Goal: Task Accomplishment & Management: Complete application form

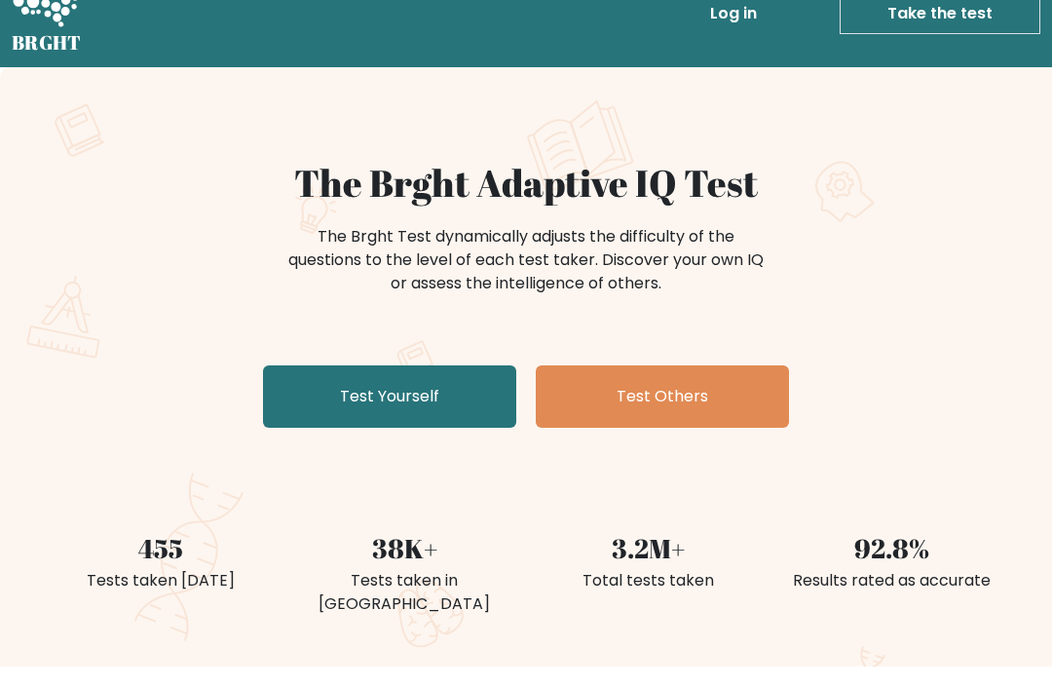
scroll to position [77, 0]
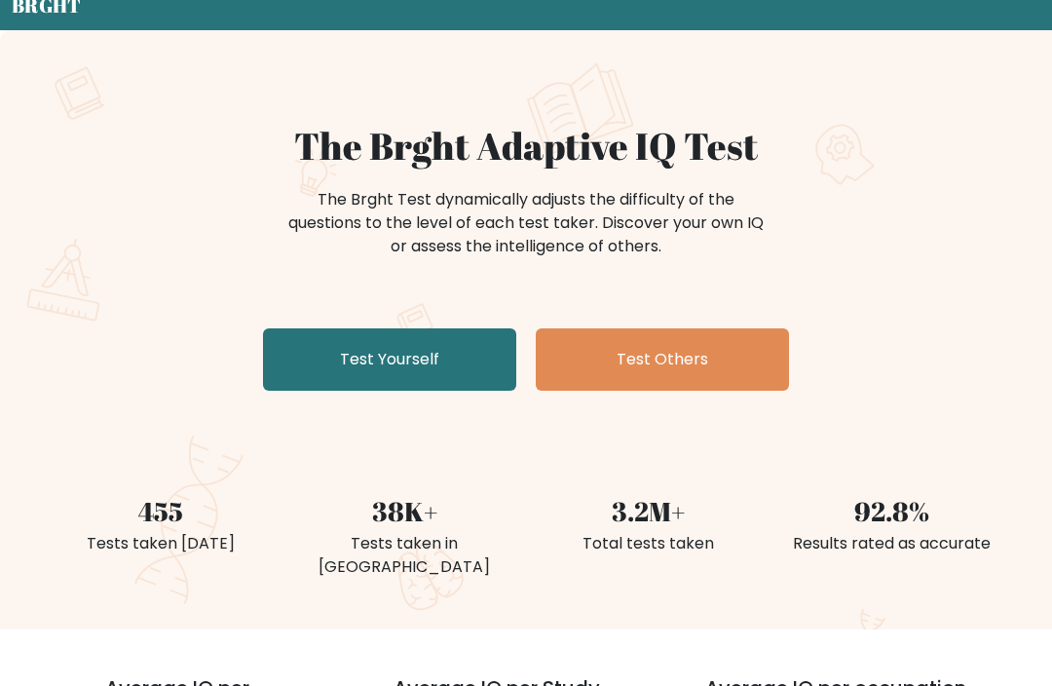
click at [302, 337] on link "Test Yourself" at bounding box center [389, 359] width 253 height 62
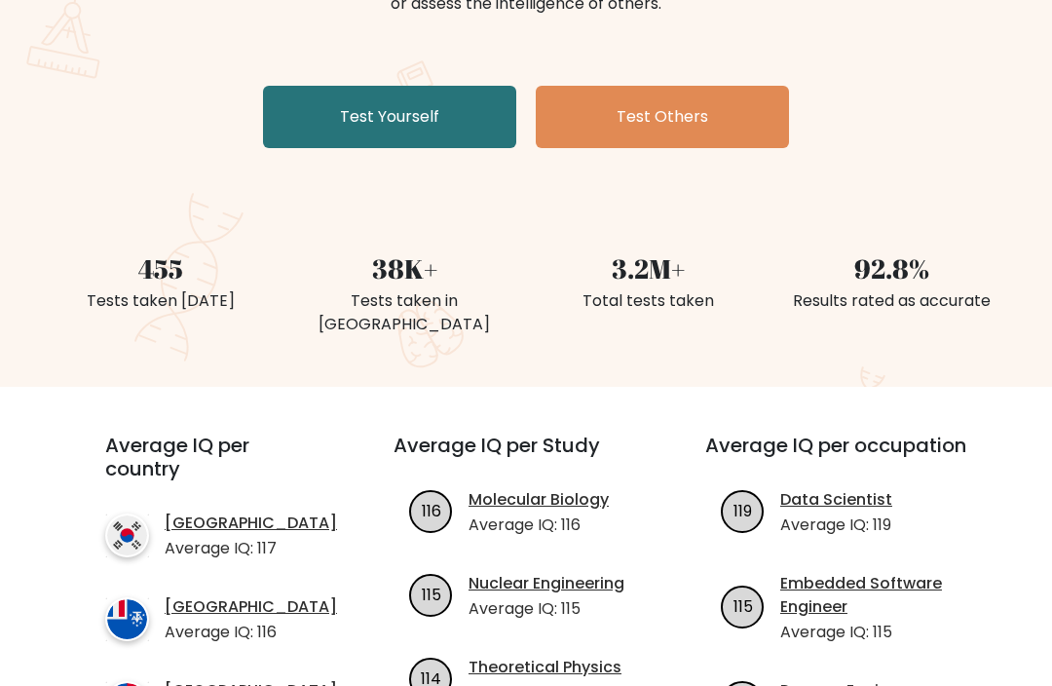
scroll to position [323, 0]
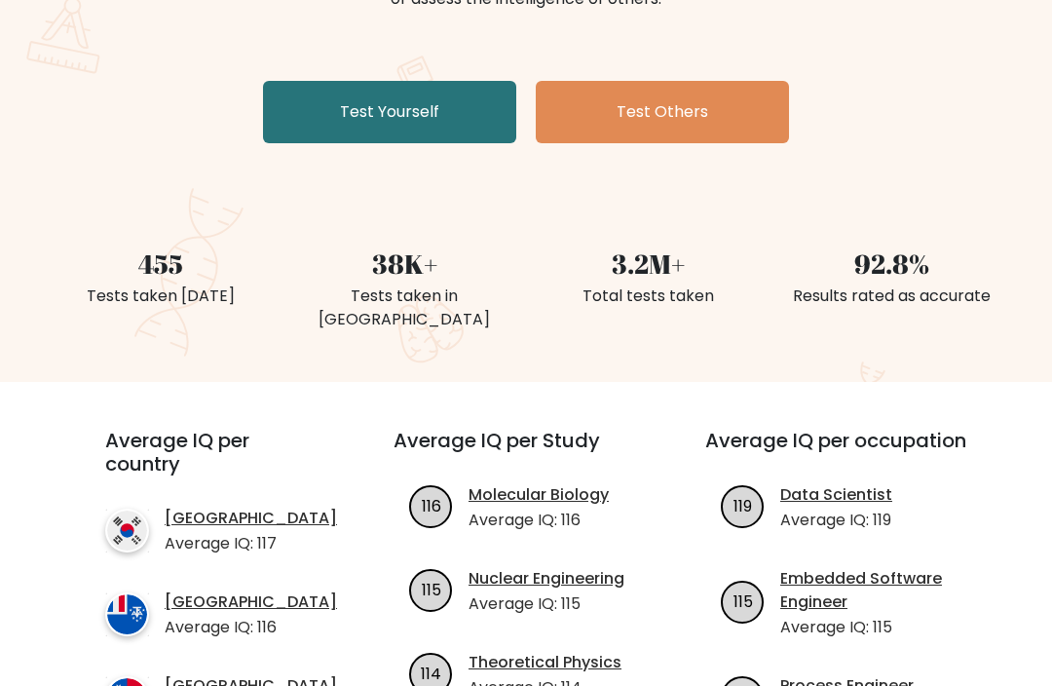
click at [400, 105] on link "Test Yourself" at bounding box center [389, 113] width 253 height 62
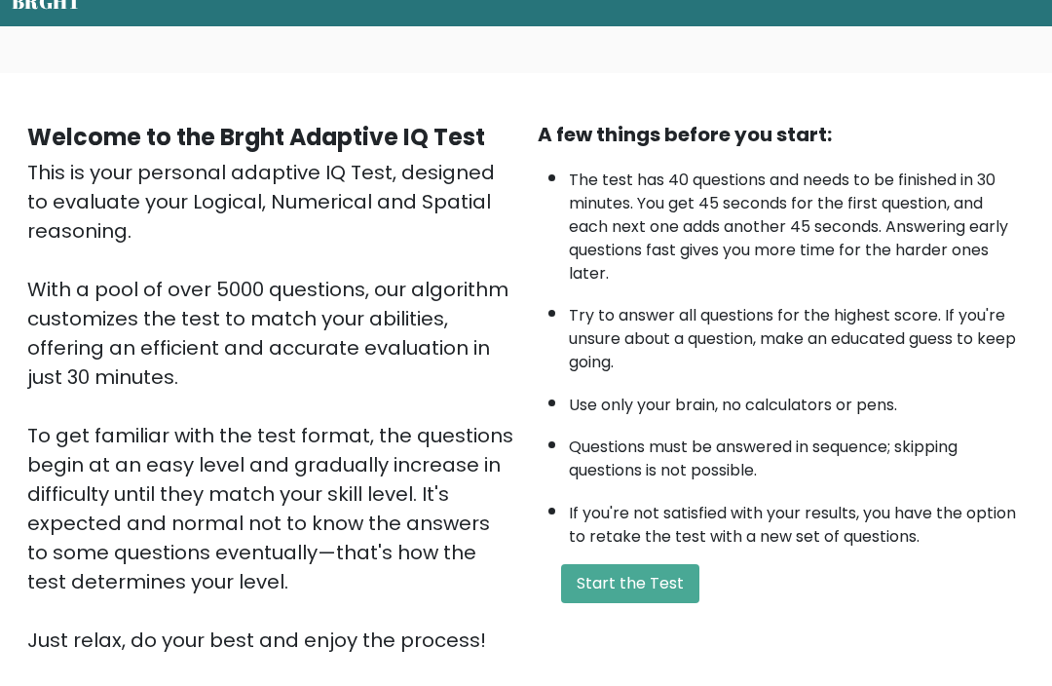
scroll to position [90, 0]
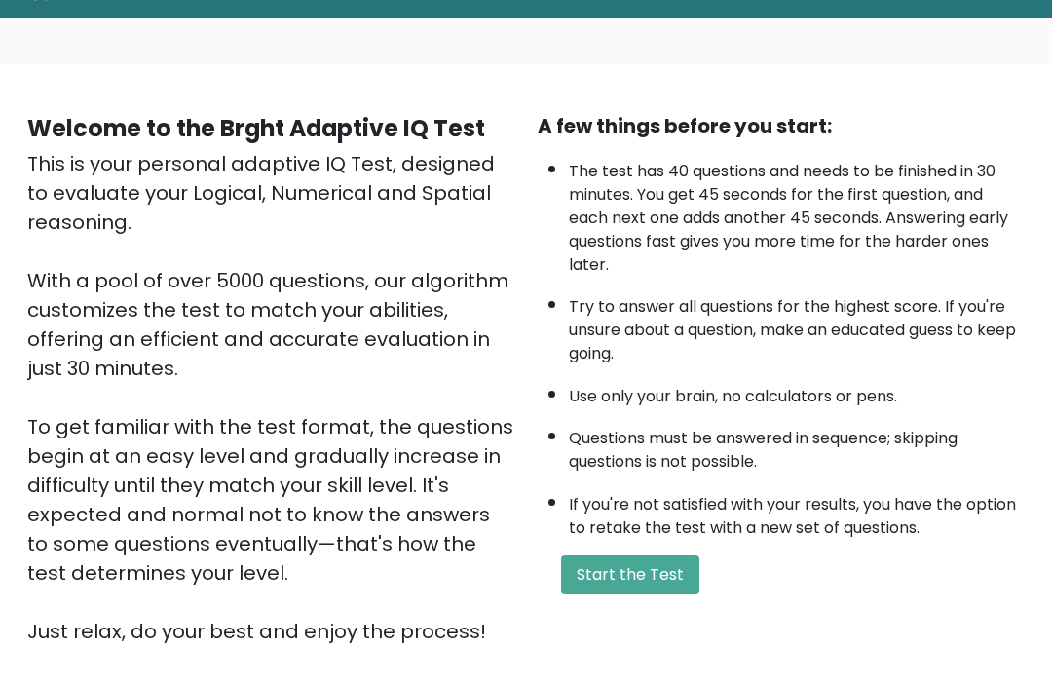
click at [633, 594] on button "Start the Test" at bounding box center [630, 574] width 138 height 39
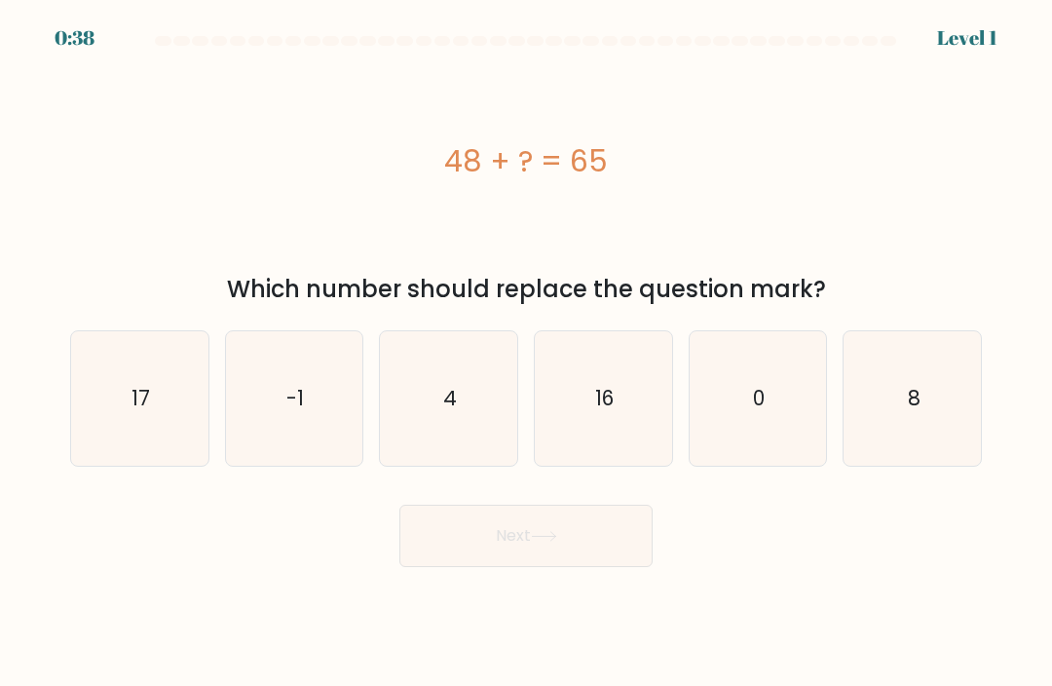
click at [119, 407] on icon "17" at bounding box center [139, 398] width 134 height 134
click at [526, 353] on input "a. 17" at bounding box center [526, 348] width 1 height 10
radio input "true"
click at [476, 558] on button "Next" at bounding box center [525, 536] width 253 height 62
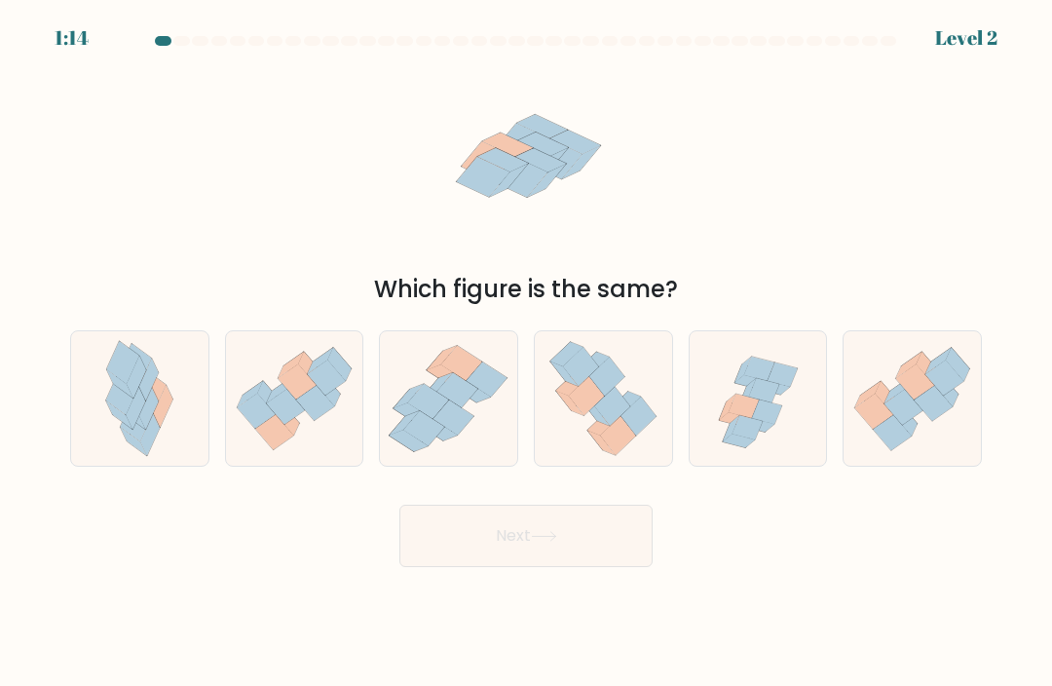
click at [741, 405] on icon at bounding box center [758, 399] width 137 height 132
click at [527, 353] on input "e." at bounding box center [526, 348] width 1 height 10
radio input "true"
click at [531, 567] on button "Next" at bounding box center [525, 536] width 253 height 62
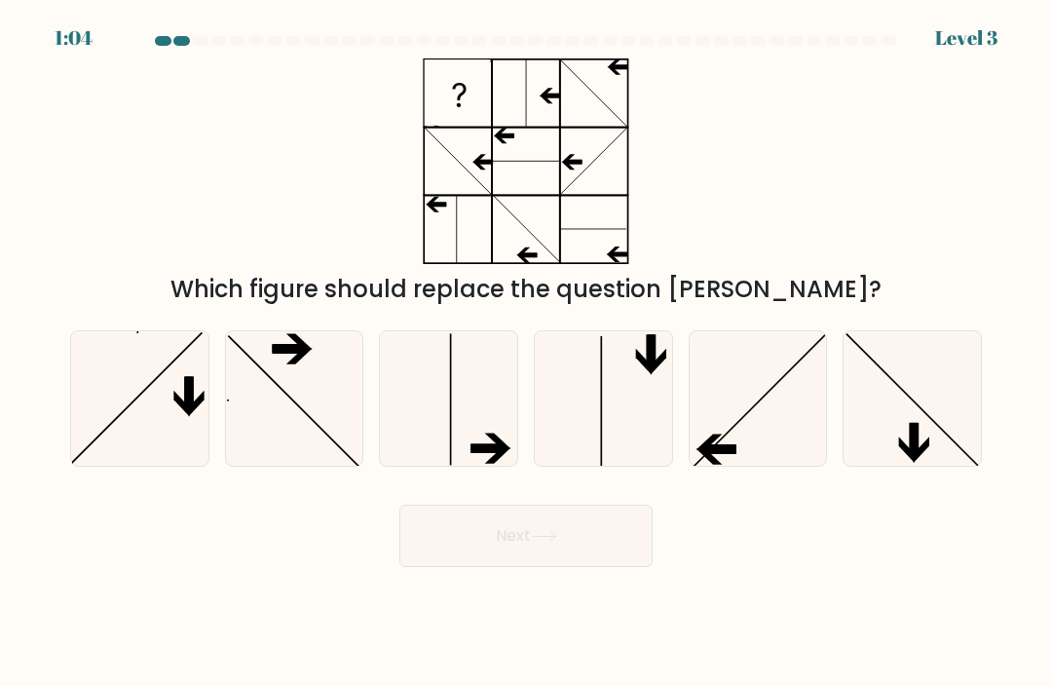
scroll to position [6, 0]
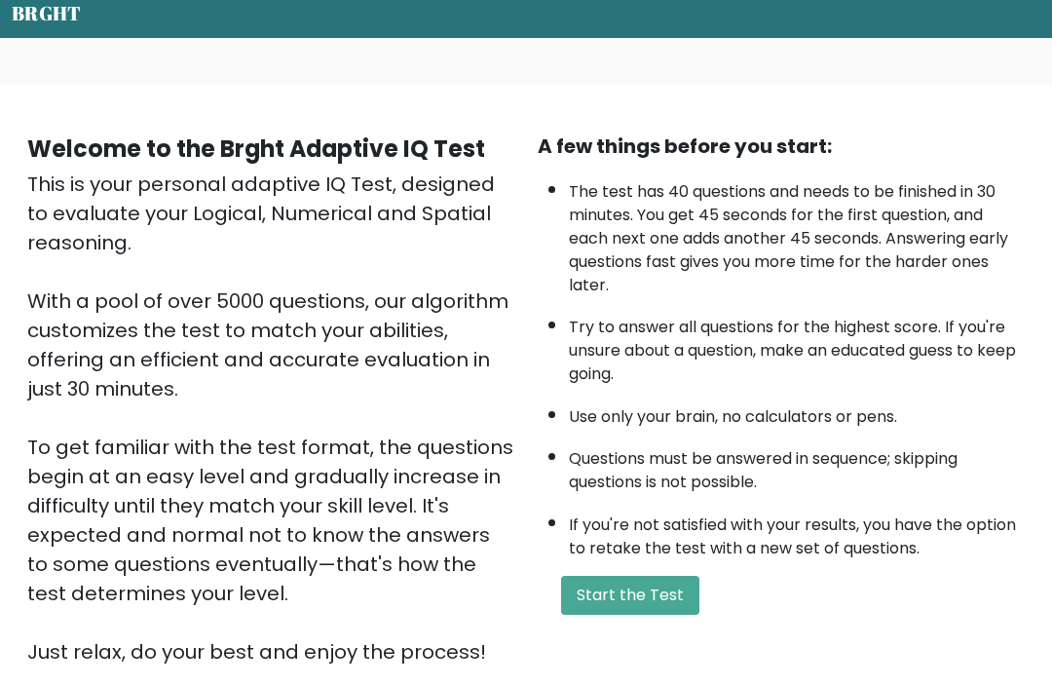
scroll to position [76, 0]
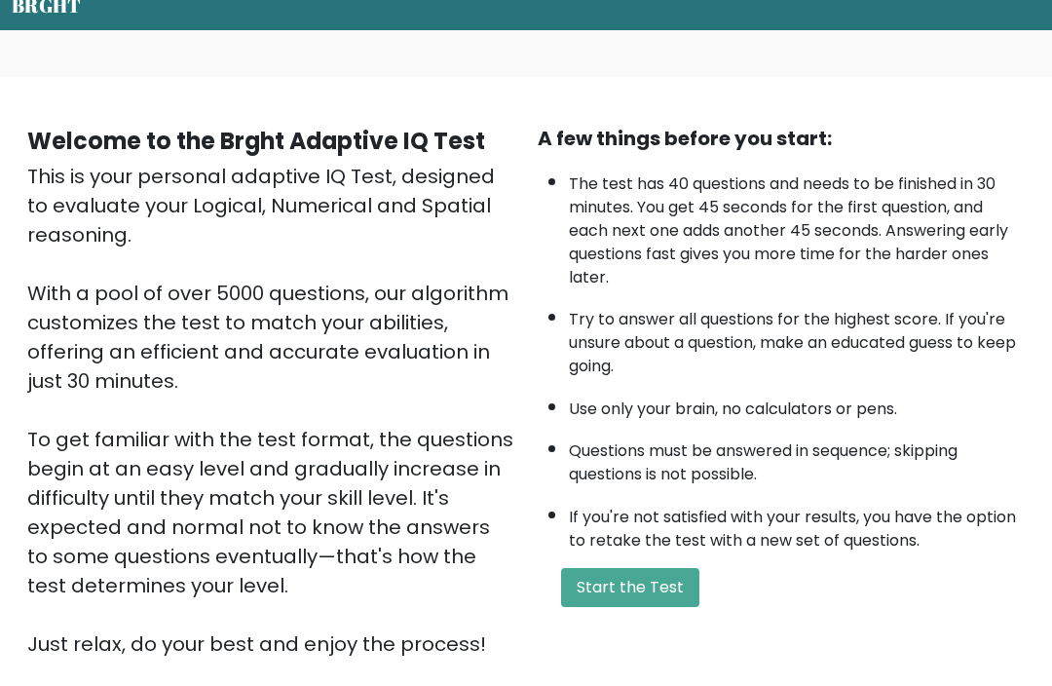
click at [621, 608] on button "Start the Test" at bounding box center [630, 588] width 138 height 39
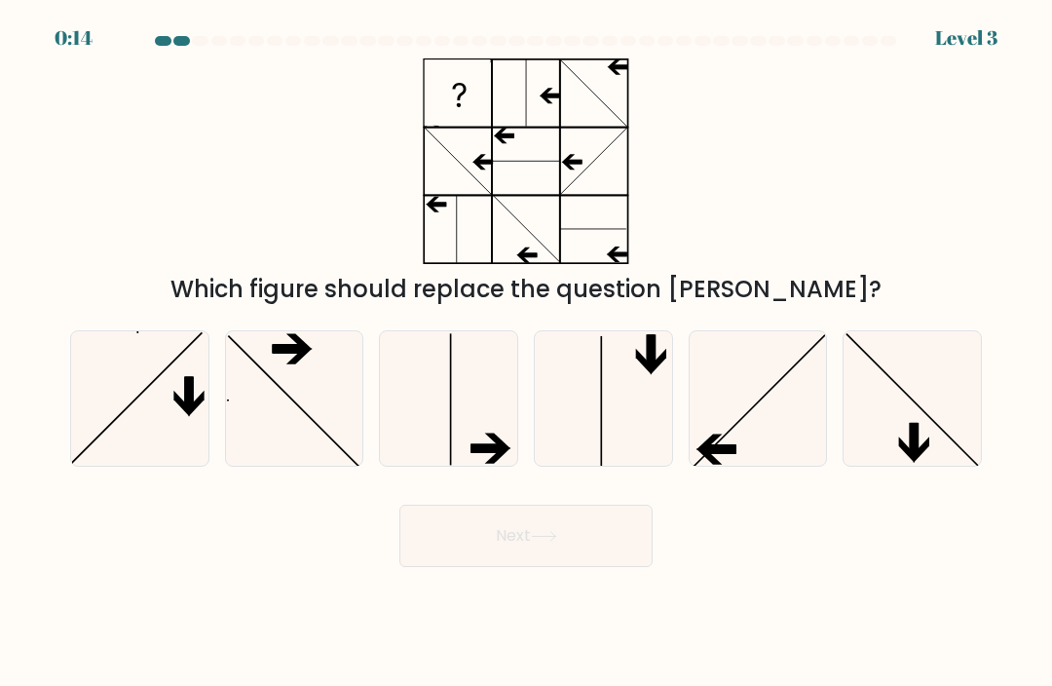
click at [715, 425] on icon at bounding box center [758, 398] width 134 height 134
click at [527, 353] on input "e." at bounding box center [526, 348] width 1 height 10
radio input "true"
click at [473, 555] on button "Next" at bounding box center [525, 536] width 253 height 62
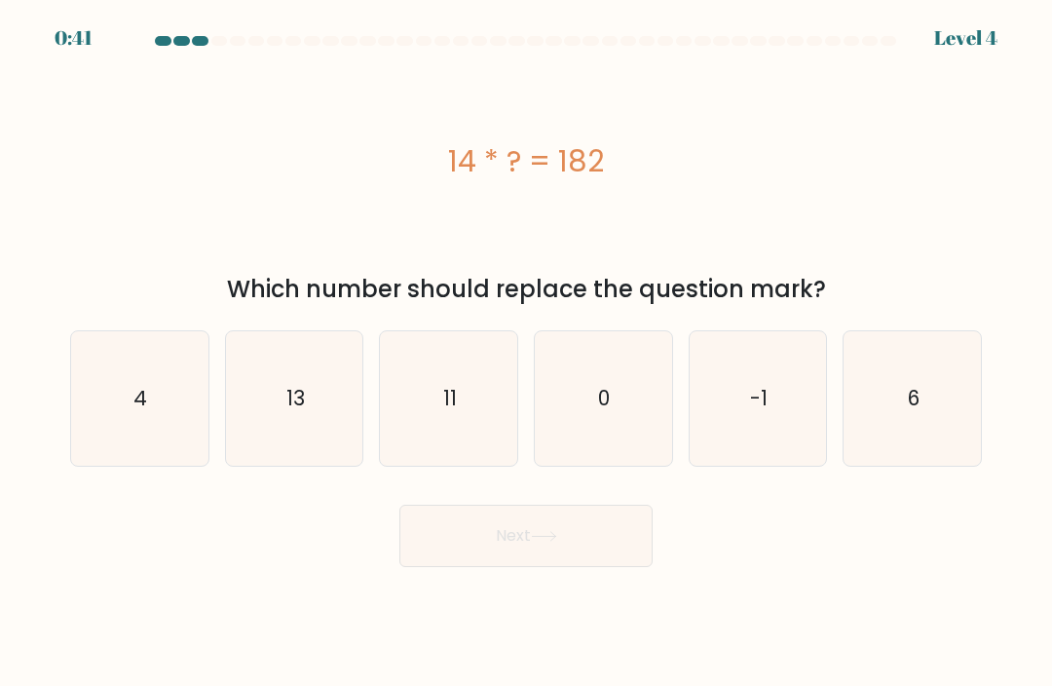
click at [294, 412] on text "13" at bounding box center [295, 398] width 19 height 28
click at [526, 353] on input "b. 13" at bounding box center [526, 348] width 1 height 10
radio input "true"
click at [432, 549] on button "Next" at bounding box center [525, 536] width 253 height 62
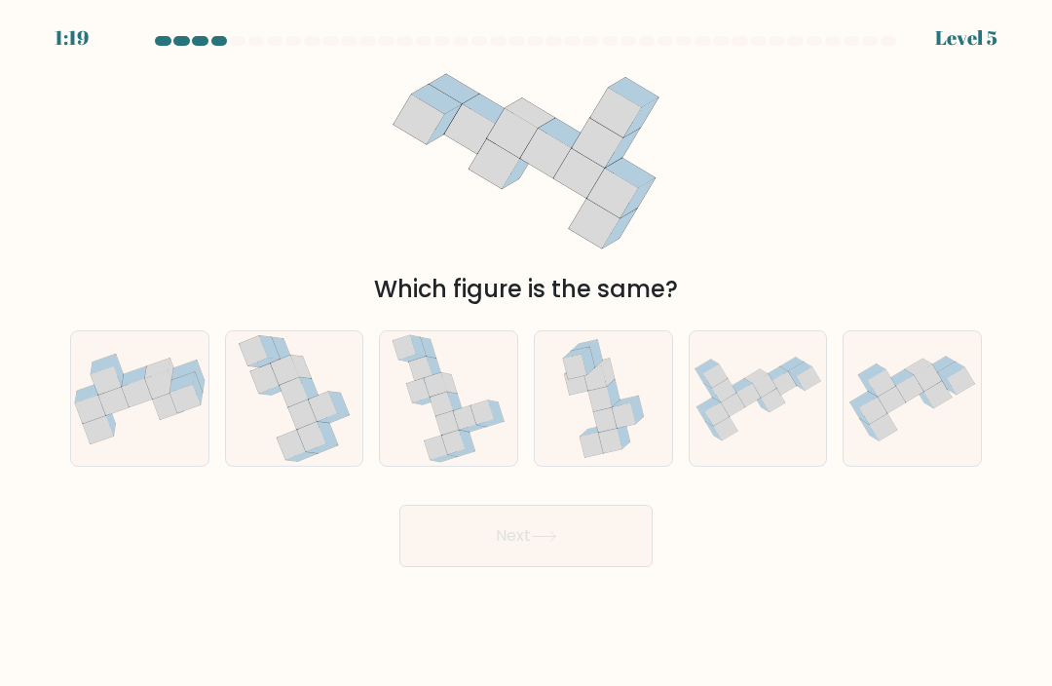
click at [438, 376] on icon at bounding box center [449, 398] width 114 height 134
click at [526, 353] on input "c." at bounding box center [526, 348] width 1 height 10
radio input "true"
click at [432, 560] on button "Next" at bounding box center [525, 536] width 253 height 62
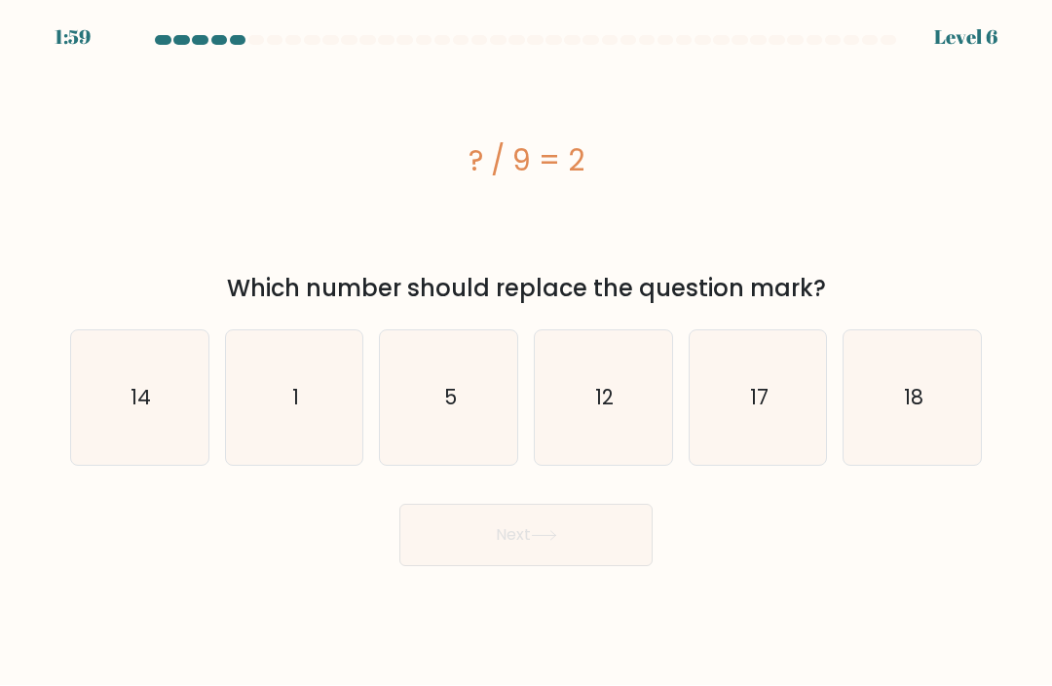
scroll to position [38, 0]
click at [902, 375] on icon "18" at bounding box center [913, 398] width 134 height 134
click at [527, 353] on input "f. 18" at bounding box center [526, 348] width 1 height 10
radio input "true"
click at [511, 537] on button "Next" at bounding box center [525, 536] width 253 height 62
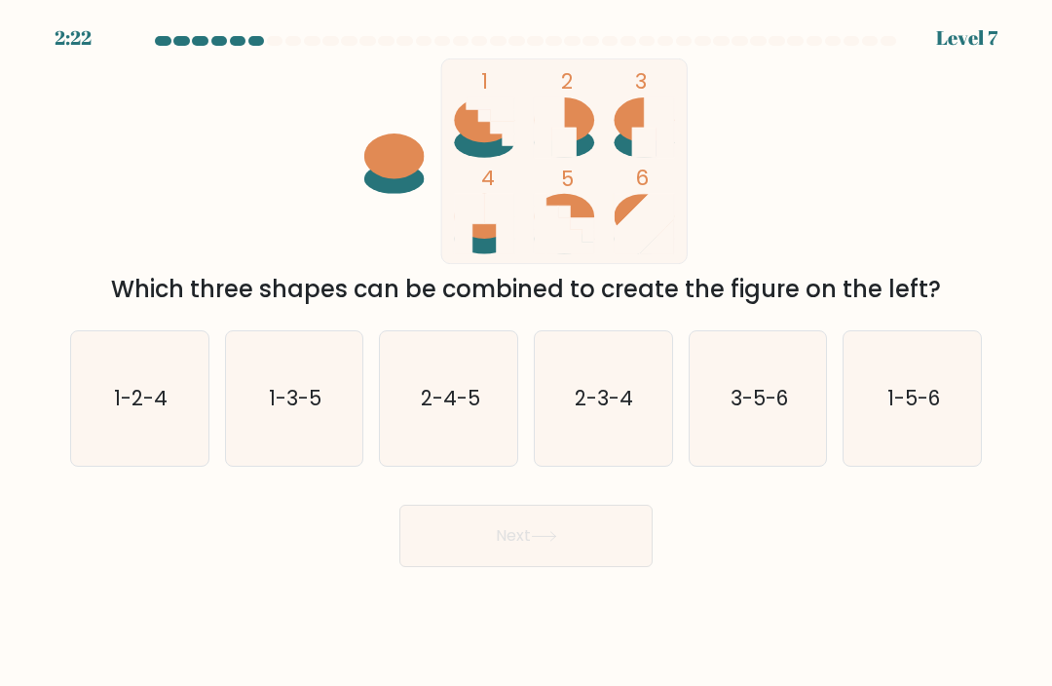
click at [618, 384] on text "2-3-4" at bounding box center [605, 398] width 58 height 28
click at [527, 353] on input "d. 2-3-4" at bounding box center [526, 348] width 1 height 10
radio input "true"
click at [600, 509] on button "Next" at bounding box center [525, 536] width 253 height 62
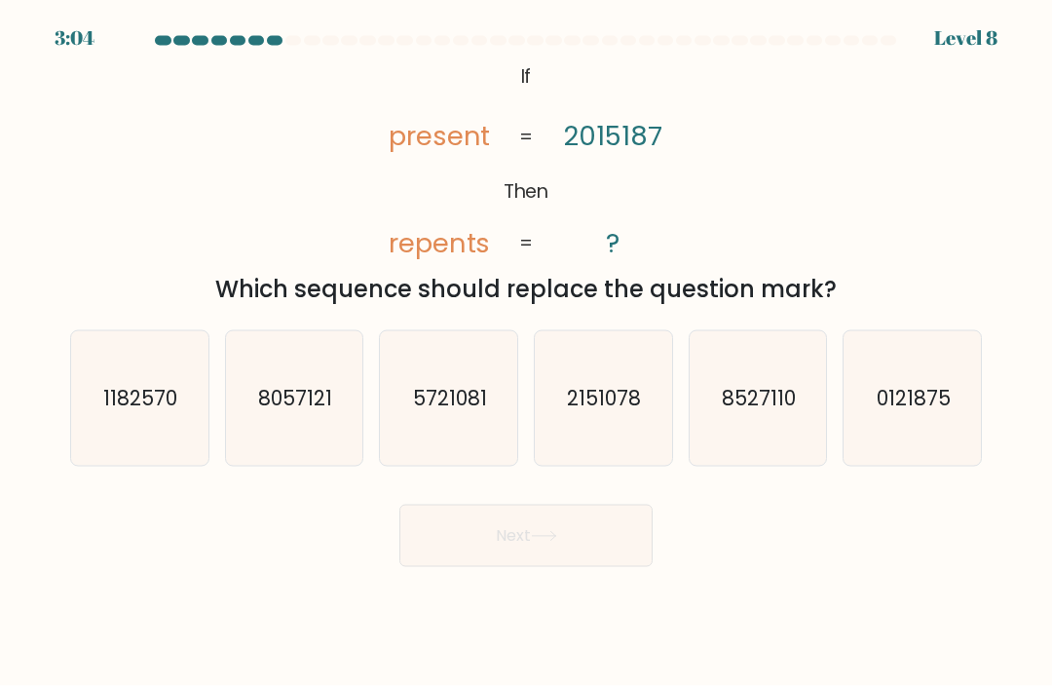
scroll to position [18, 0]
click at [847, 386] on icon "0121875" at bounding box center [913, 398] width 134 height 134
click at [527, 353] on input "f. 0121875" at bounding box center [526, 348] width 1 height 10
radio input "true"
click at [617, 553] on button "Next" at bounding box center [525, 536] width 253 height 62
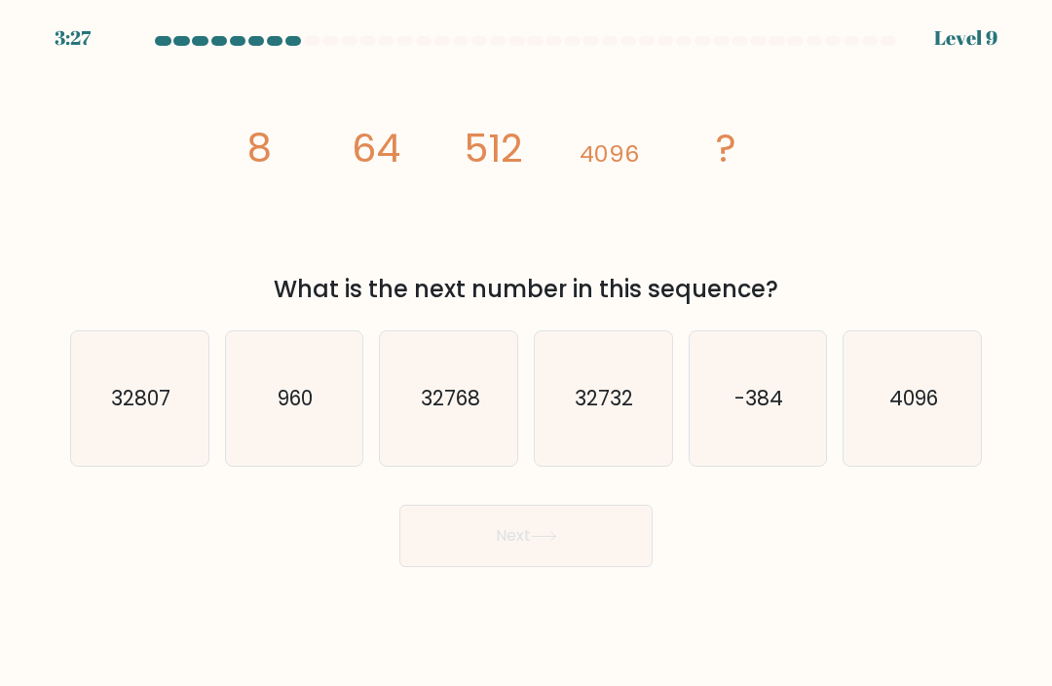
click at [431, 374] on icon "32768" at bounding box center [449, 398] width 134 height 134
click at [526, 353] on input "c. 32768" at bounding box center [526, 348] width 1 height 10
radio input "true"
click at [434, 543] on button "Next" at bounding box center [525, 536] width 253 height 62
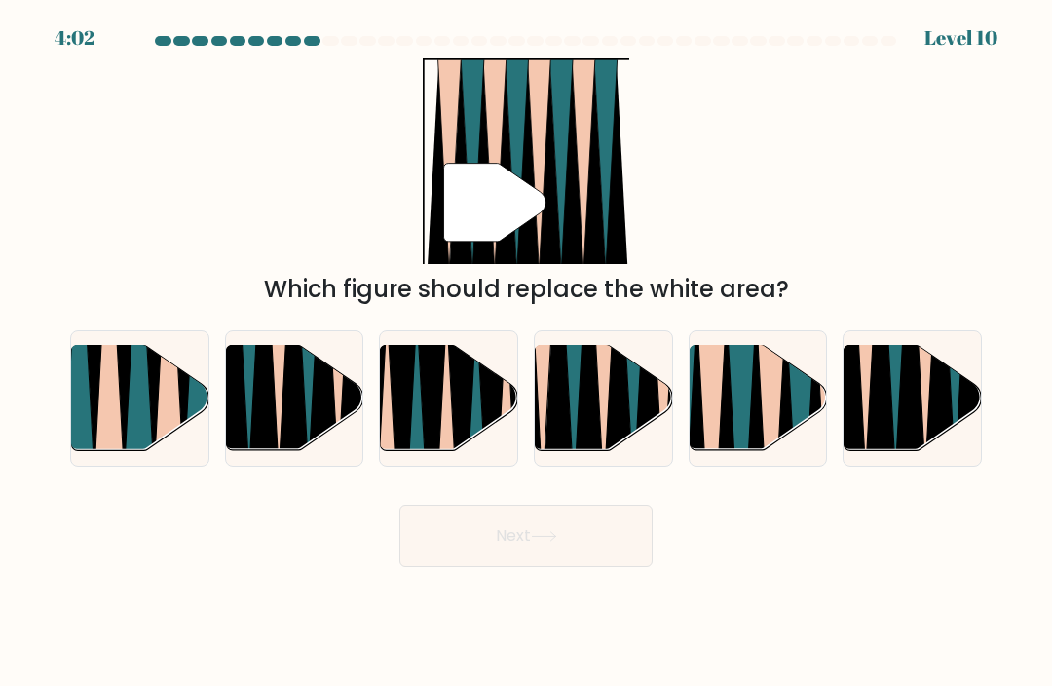
click at [603, 410] on icon at bounding box center [603, 344] width 31 height 275
click at [527, 353] on input "d." at bounding box center [526, 348] width 1 height 10
radio input "true"
click at [631, 543] on button "Next" at bounding box center [525, 536] width 253 height 62
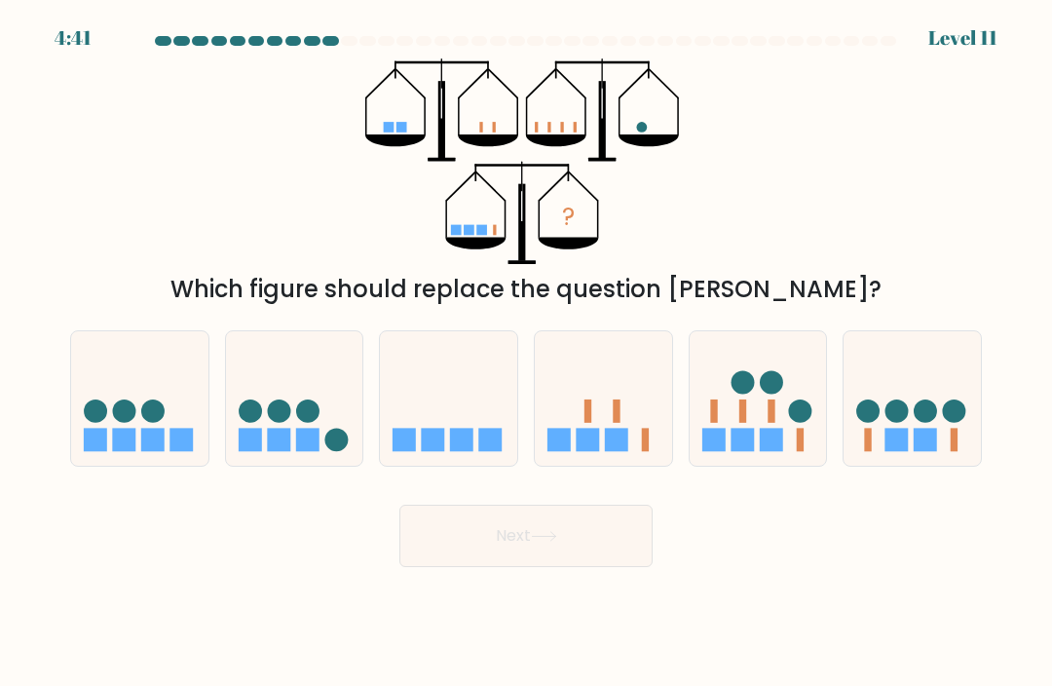
scroll to position [8, 0]
click at [955, 423] on circle at bounding box center [954, 410] width 23 height 23
click at [527, 353] on input "f." at bounding box center [526, 348] width 1 height 10
radio input "true"
click at [610, 567] on button "Next" at bounding box center [525, 536] width 253 height 62
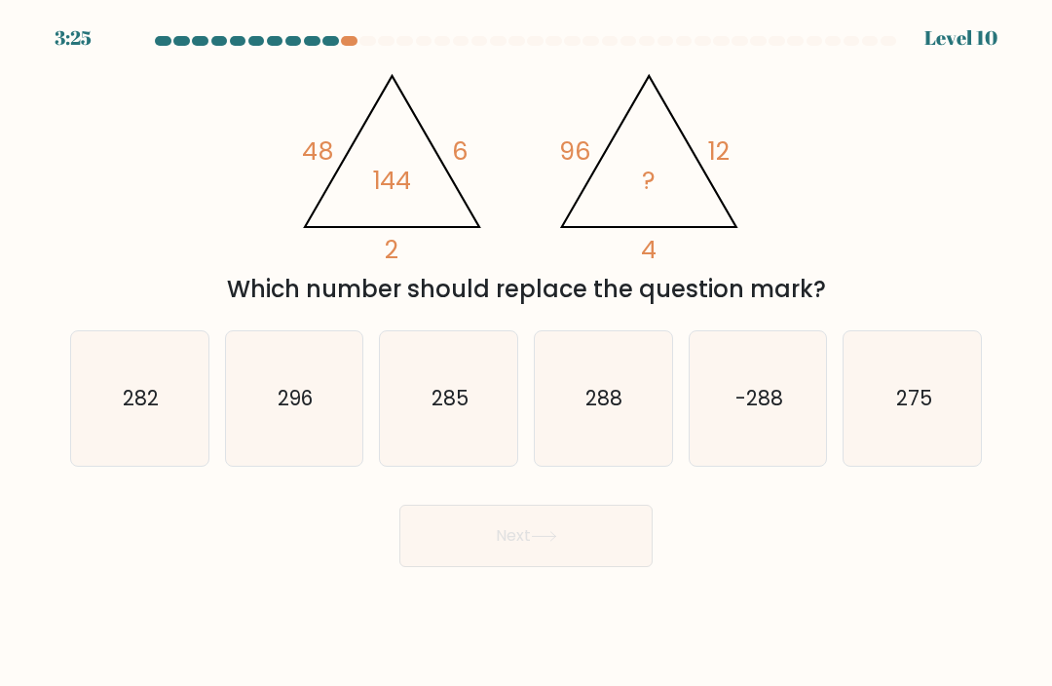
click at [623, 396] on icon "288" at bounding box center [603, 398] width 134 height 134
click at [527, 353] on input "d. 288" at bounding box center [526, 348] width 1 height 10
radio input "true"
click at [416, 567] on button "Next" at bounding box center [525, 536] width 253 height 62
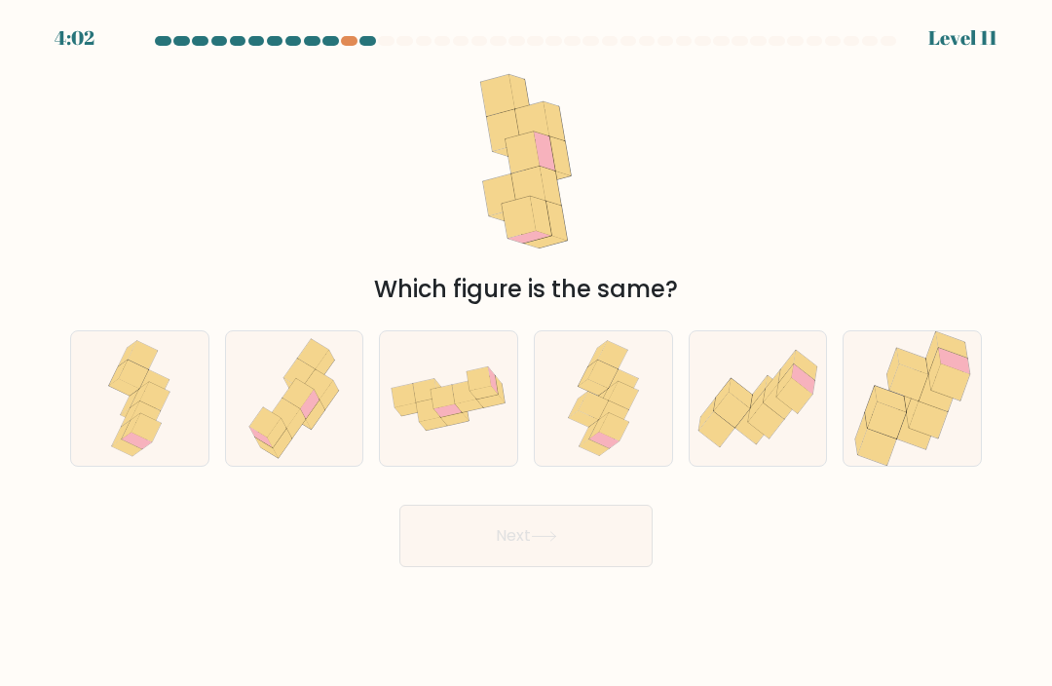
click at [283, 374] on icon at bounding box center [294, 398] width 109 height 134
click at [526, 353] on input "b." at bounding box center [526, 348] width 1 height 10
radio input "true"
click at [469, 553] on button "Next" at bounding box center [525, 536] width 253 height 62
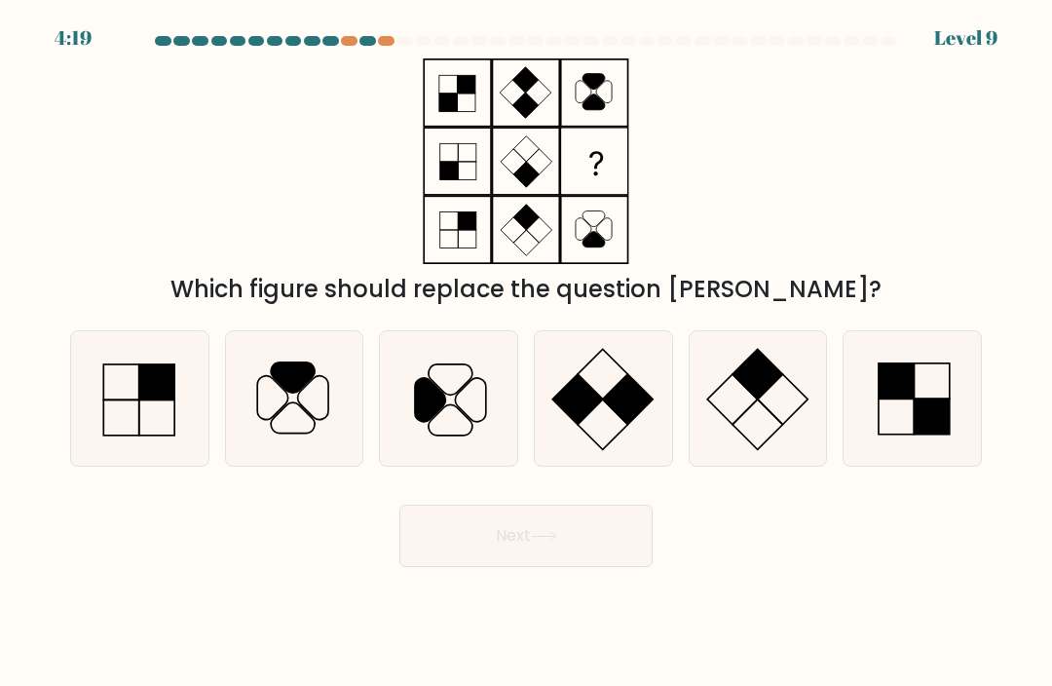
click at [302, 370] on icon at bounding box center [294, 398] width 134 height 134
click at [526, 353] on input "b." at bounding box center [526, 348] width 1 height 10
radio input "true"
click at [427, 547] on button "Next" at bounding box center [525, 536] width 253 height 62
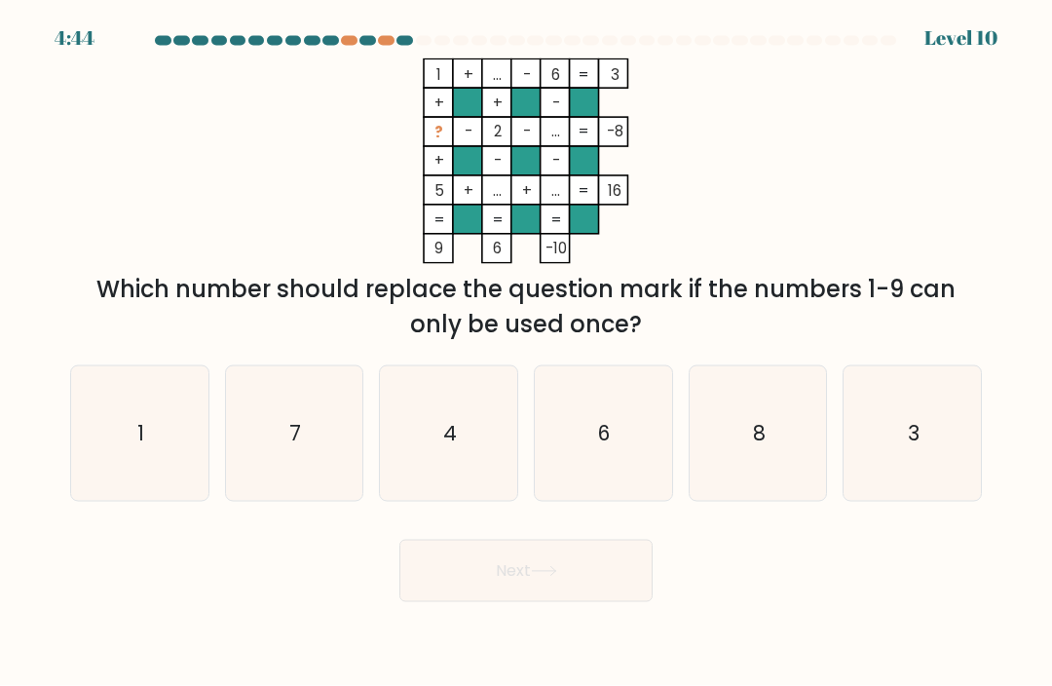
scroll to position [7, 0]
click at [879, 425] on icon "3" at bounding box center [913, 433] width 134 height 134
click at [527, 353] on input "f. 3" at bounding box center [526, 348] width 1 height 10
radio input "true"
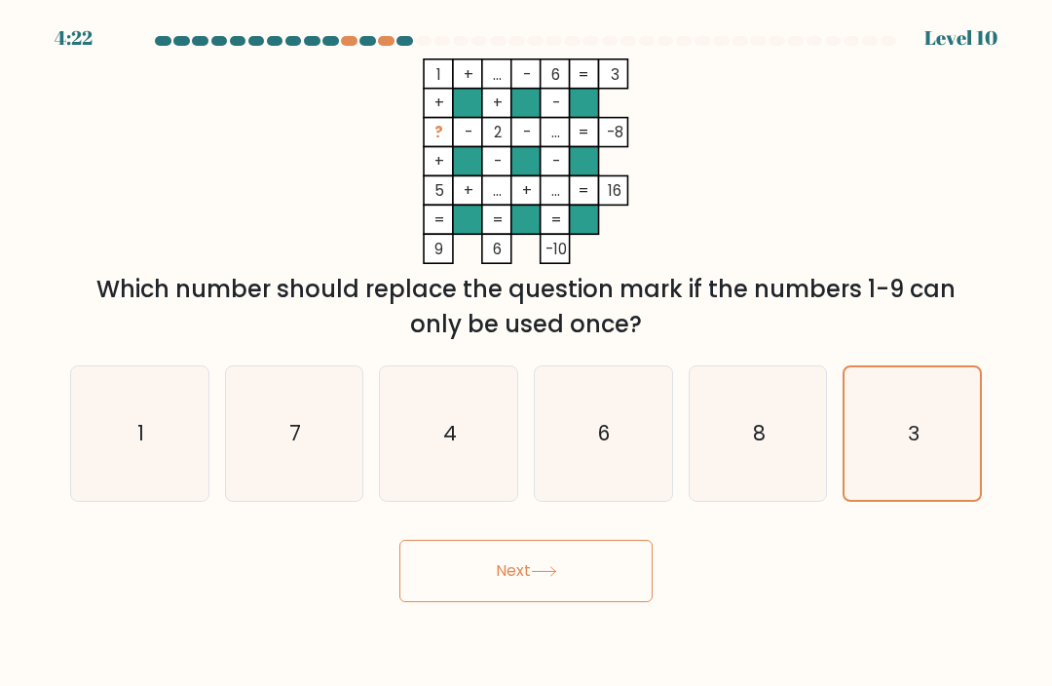
click at [488, 602] on button "Next" at bounding box center [525, 571] width 253 height 62
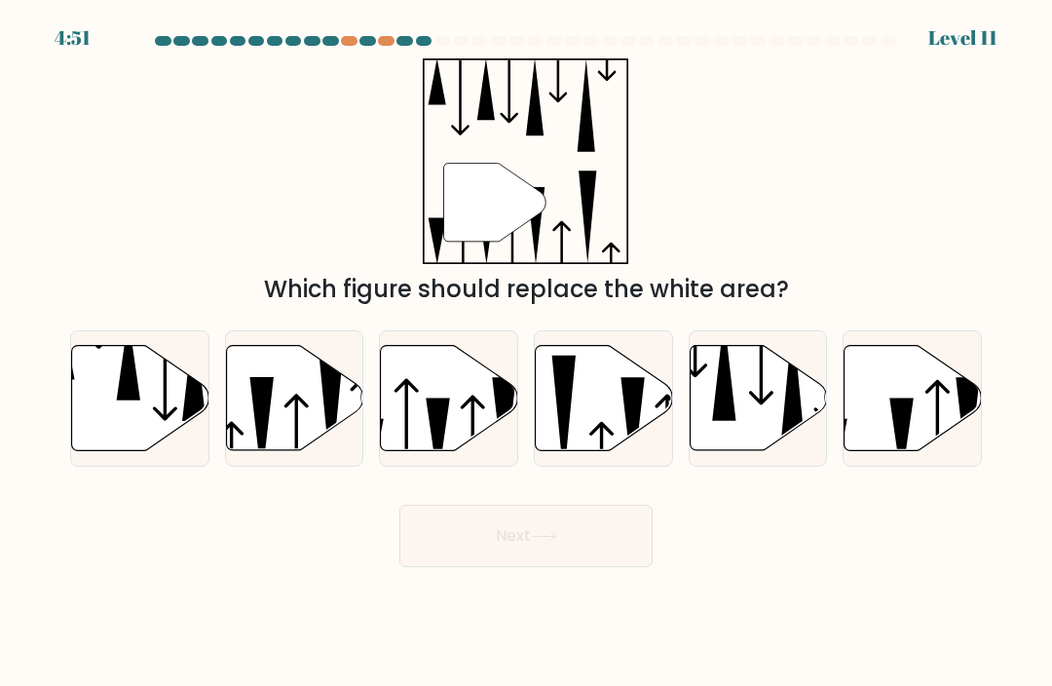
click at [435, 372] on icon at bounding box center [449, 398] width 137 height 105
click at [526, 353] on input "c." at bounding box center [526, 348] width 1 height 10
radio input "true"
click at [432, 556] on button "Next" at bounding box center [525, 536] width 253 height 62
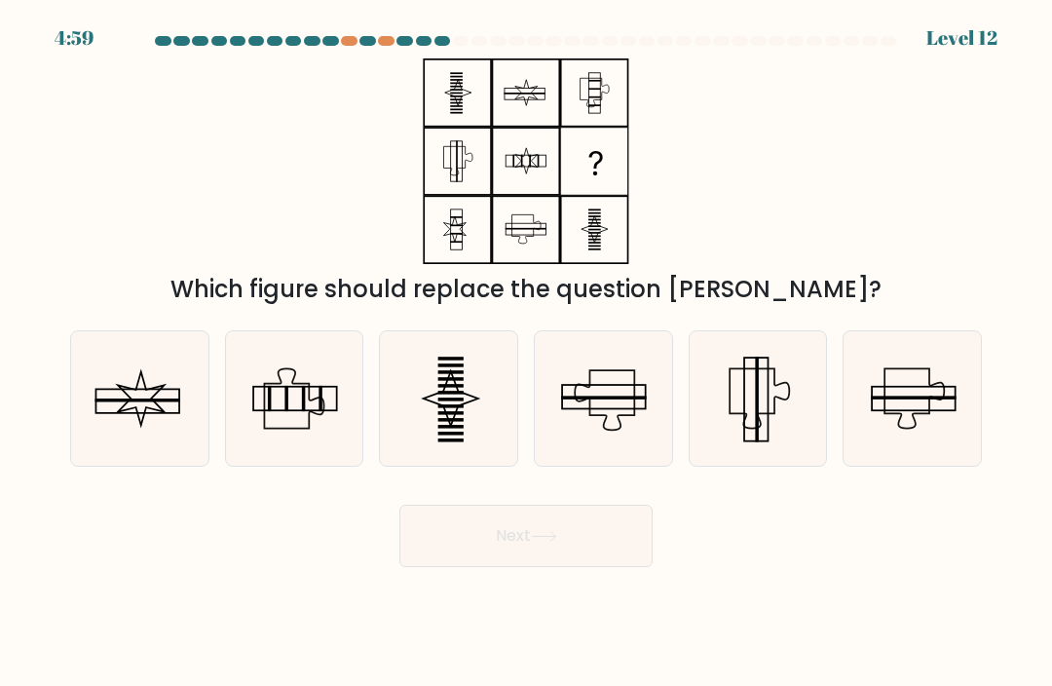
click at [279, 361] on icon at bounding box center [294, 398] width 134 height 134
click at [526, 353] on input "b." at bounding box center [526, 348] width 1 height 10
radio input "true"
click at [128, 422] on icon at bounding box center [141, 399] width 46 height 54
click at [526, 353] on input "a." at bounding box center [526, 348] width 1 height 10
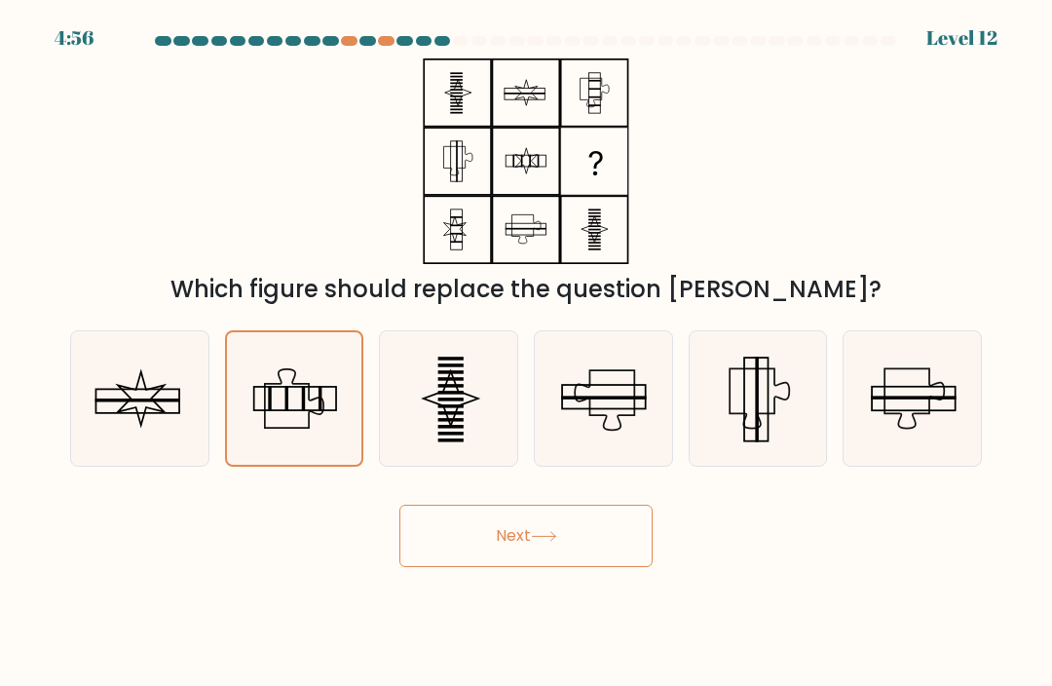
radio input "true"
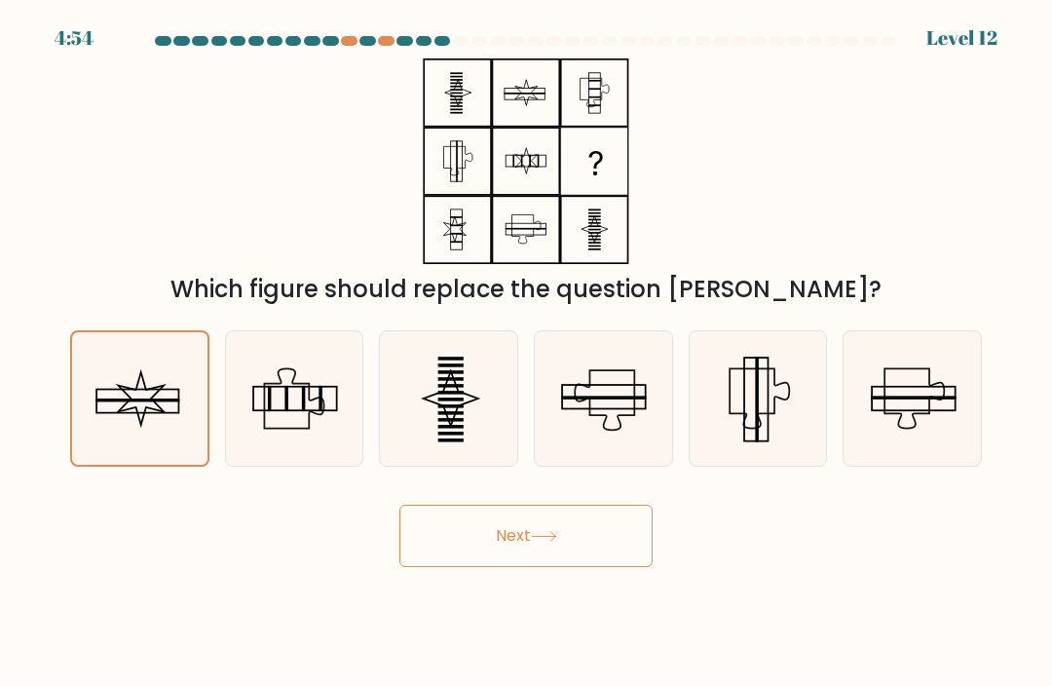
click at [406, 563] on button "Next" at bounding box center [525, 536] width 253 height 62
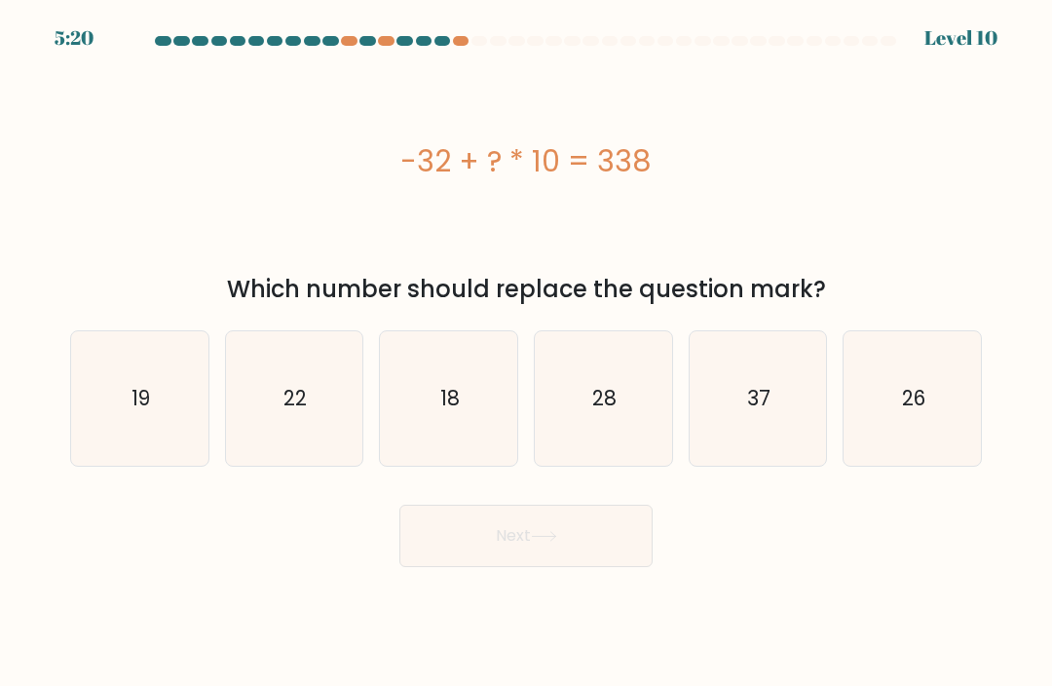
click at [772, 394] on icon "37" at bounding box center [758, 398] width 134 height 134
click at [527, 353] on input "e. 37" at bounding box center [526, 348] width 1 height 10
radio input "true"
click at [527, 565] on button "Next" at bounding box center [525, 536] width 253 height 62
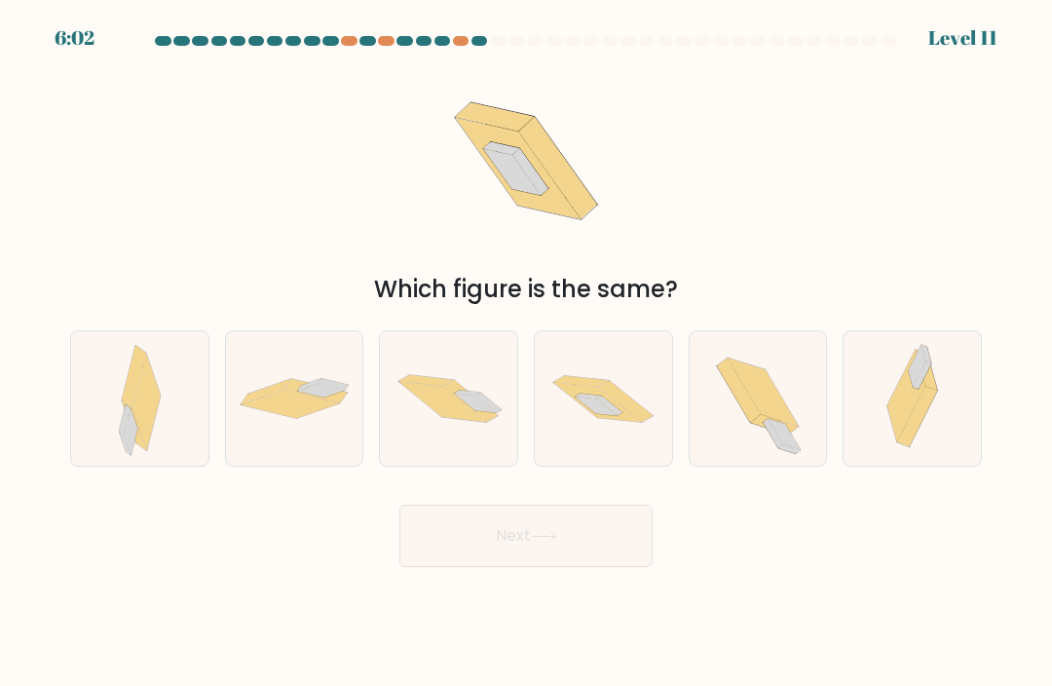
click at [349, 36] on div at bounding box center [349, 41] width 17 height 10
click at [476, 36] on div at bounding box center [479, 41] width 17 height 10
click at [484, 36] on div at bounding box center [479, 41] width 17 height 10
click at [264, 132] on div "Which figure is the same?" at bounding box center [525, 182] width 935 height 248
click at [582, 376] on icon at bounding box center [603, 399] width 137 height 91
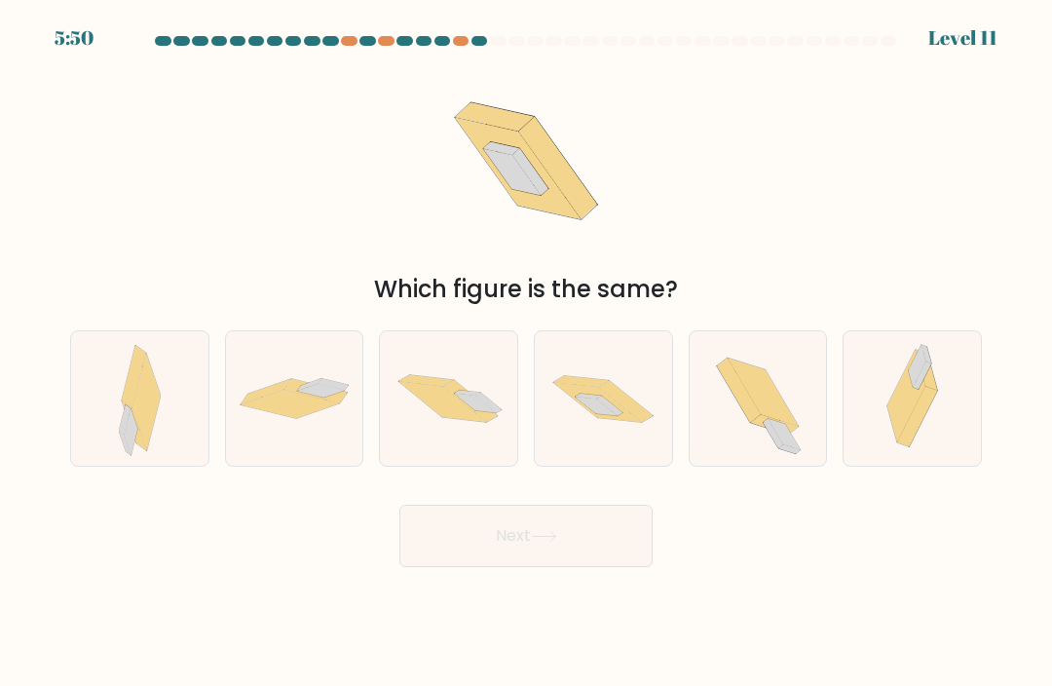
click at [527, 353] on input "d." at bounding box center [526, 348] width 1 height 10
radio input "true"
click at [456, 532] on button "Next" at bounding box center [525, 536] width 253 height 62
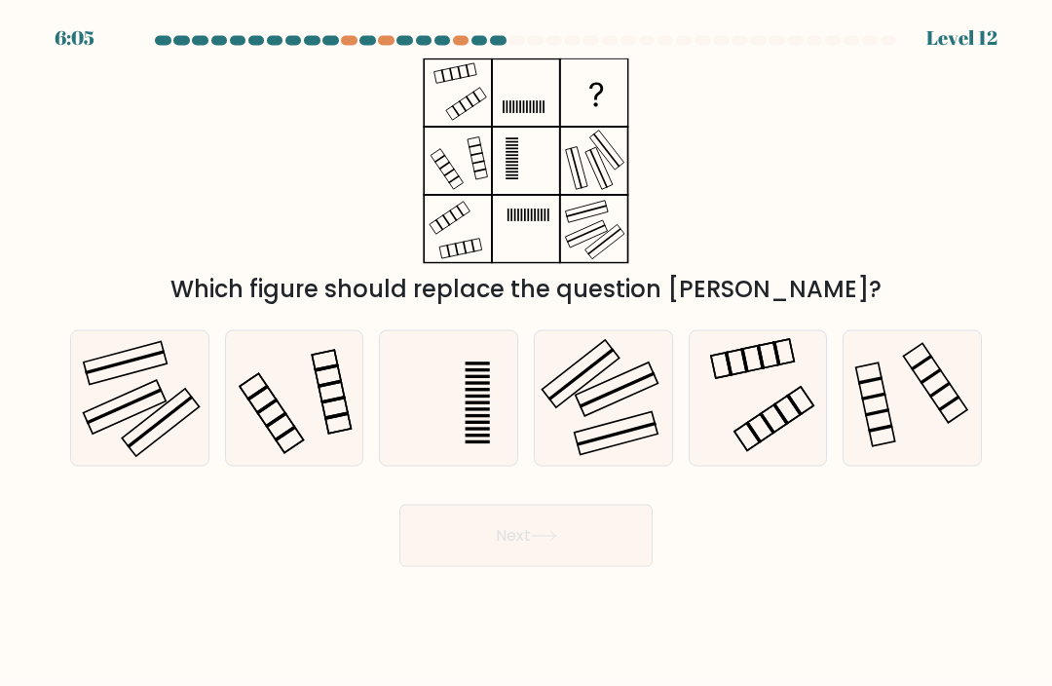
scroll to position [20, 0]
click at [544, 357] on icon at bounding box center [603, 398] width 134 height 134
click at [527, 353] on input "d." at bounding box center [526, 348] width 1 height 10
radio input "true"
click at [430, 534] on button "Next" at bounding box center [525, 536] width 253 height 62
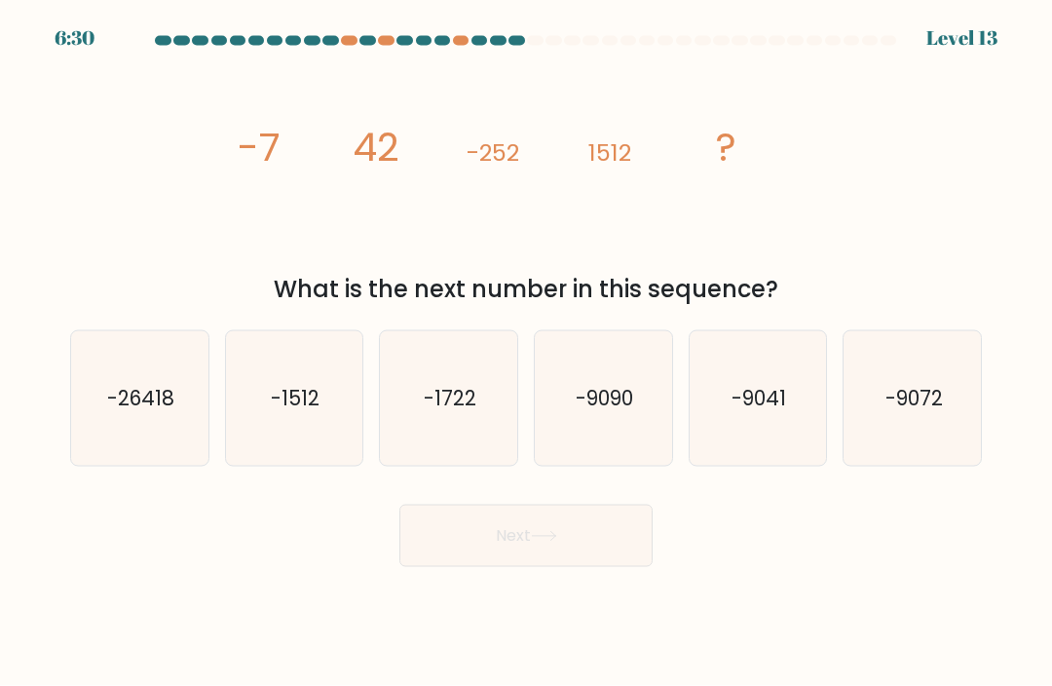
scroll to position [0, 0]
click at [983, 349] on div "f. -9072" at bounding box center [912, 398] width 155 height 136
click at [935, 383] on icon "-9072" at bounding box center [913, 398] width 134 height 134
click at [527, 353] on input "f. -9072" at bounding box center [526, 348] width 1 height 10
radio input "true"
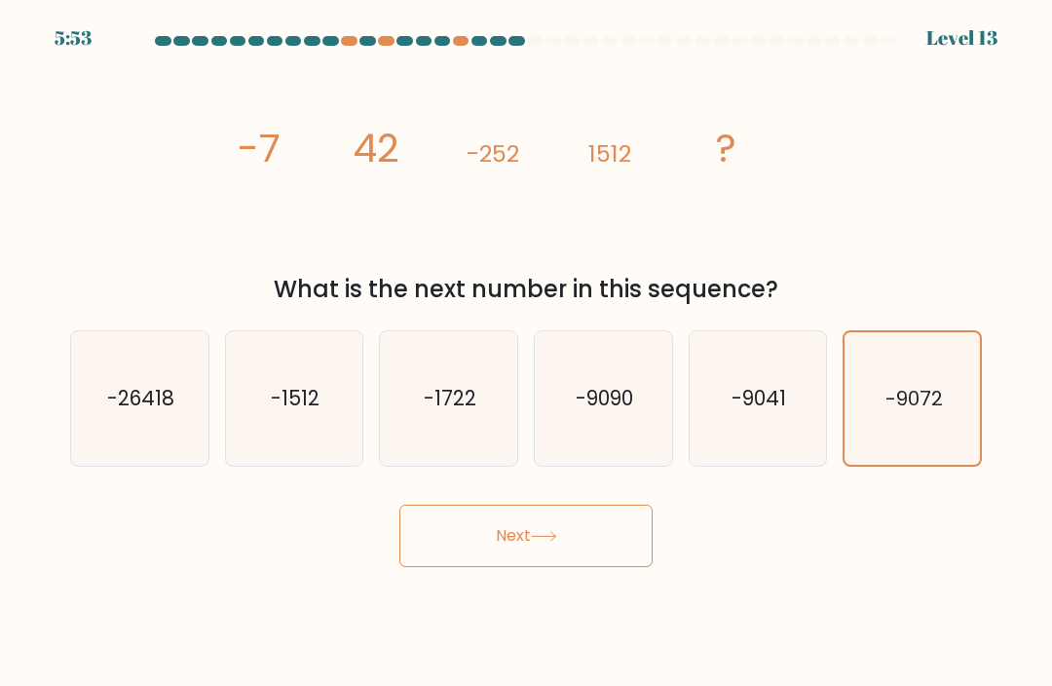
click at [432, 553] on button "Next" at bounding box center [525, 536] width 253 height 62
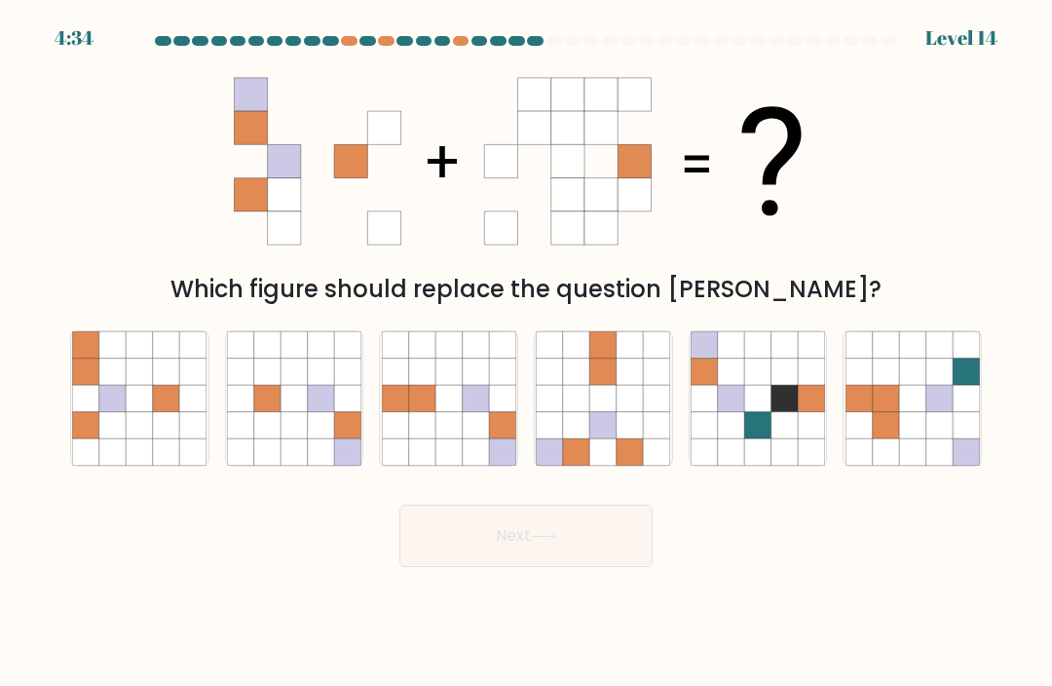
click at [552, 432] on icon at bounding box center [550, 425] width 26 height 26
click at [527, 353] on input "d." at bounding box center [526, 348] width 1 height 10
radio input "true"
click at [445, 559] on button "Next" at bounding box center [525, 536] width 253 height 62
click at [432, 560] on button "Next" at bounding box center [525, 536] width 253 height 62
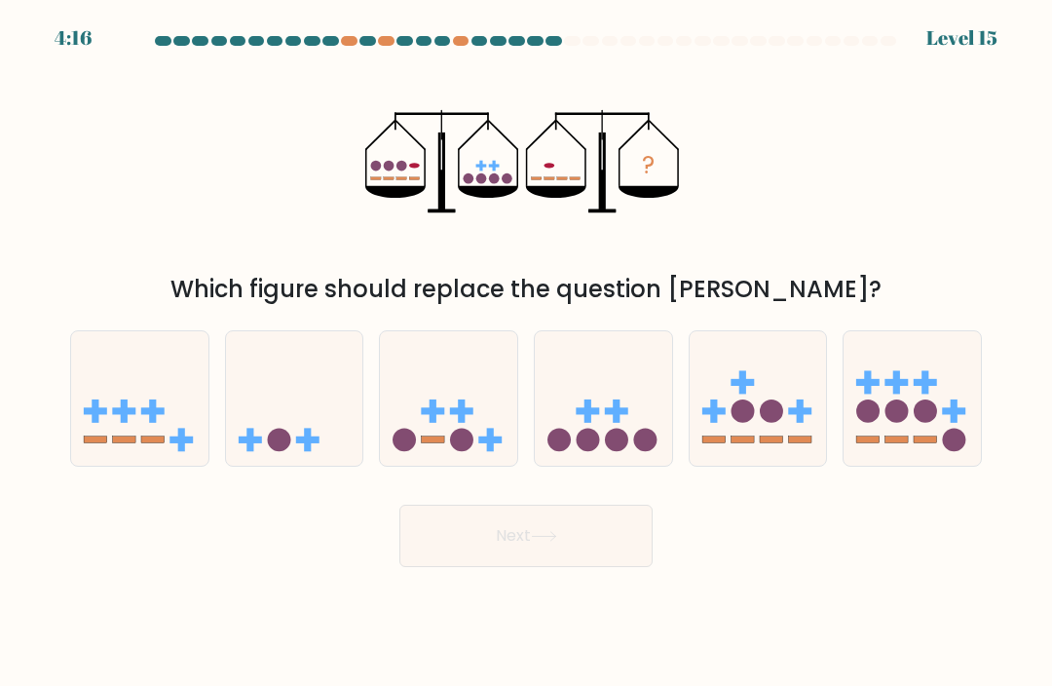
click at [398, 384] on icon at bounding box center [448, 399] width 137 height 114
click at [526, 353] on input "c." at bounding box center [526, 348] width 1 height 10
radio input "true"
click at [896, 420] on circle at bounding box center [896, 410] width 23 height 23
click at [527, 353] on input "f." at bounding box center [526, 348] width 1 height 10
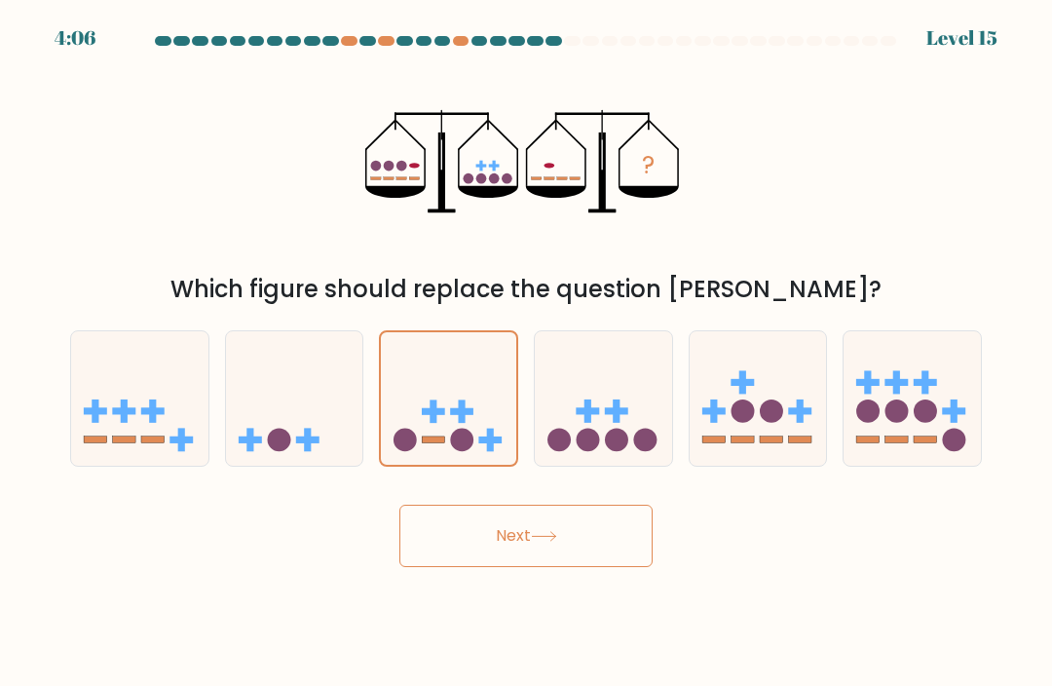
radio input "true"
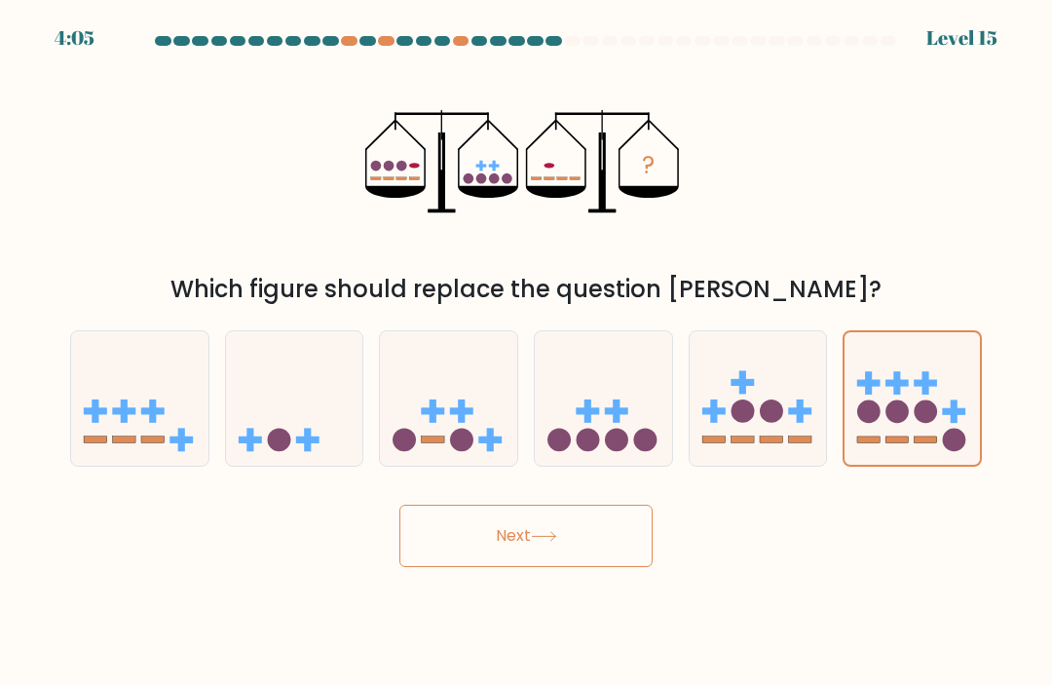
click at [536, 567] on button "Next" at bounding box center [525, 536] width 253 height 62
